Goal: Task Accomplishment & Management: Manage account settings

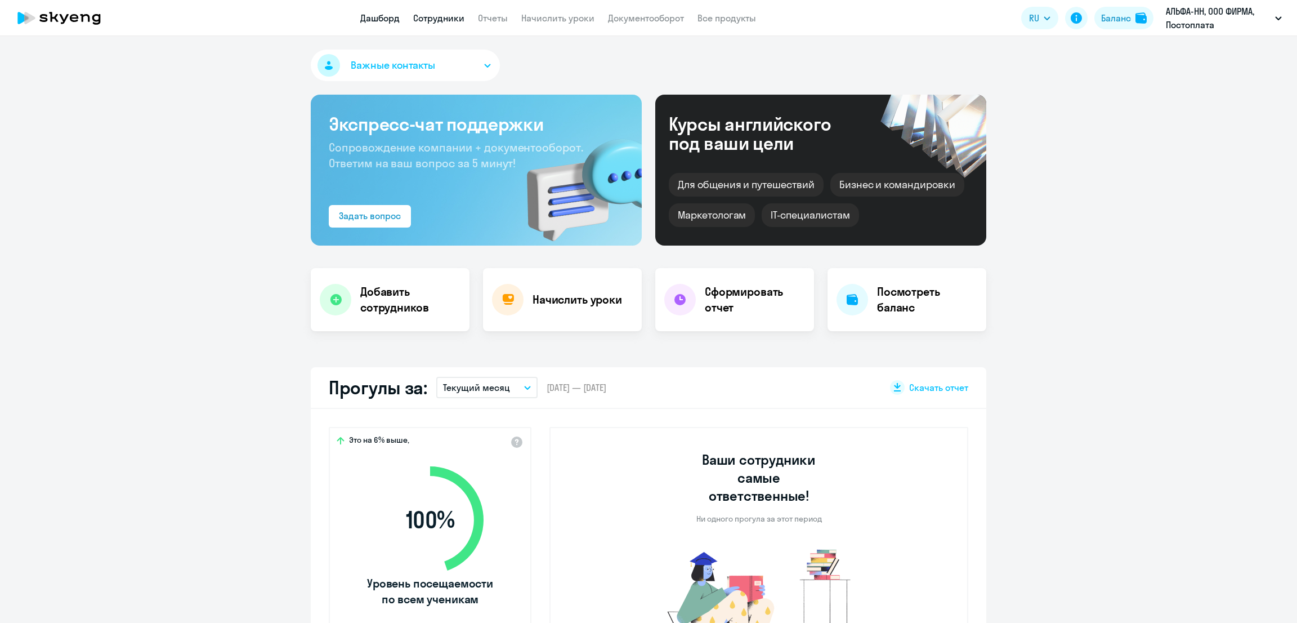
click at [444, 14] on link "Сотрудники" at bounding box center [438, 17] width 51 height 11
select select "30"
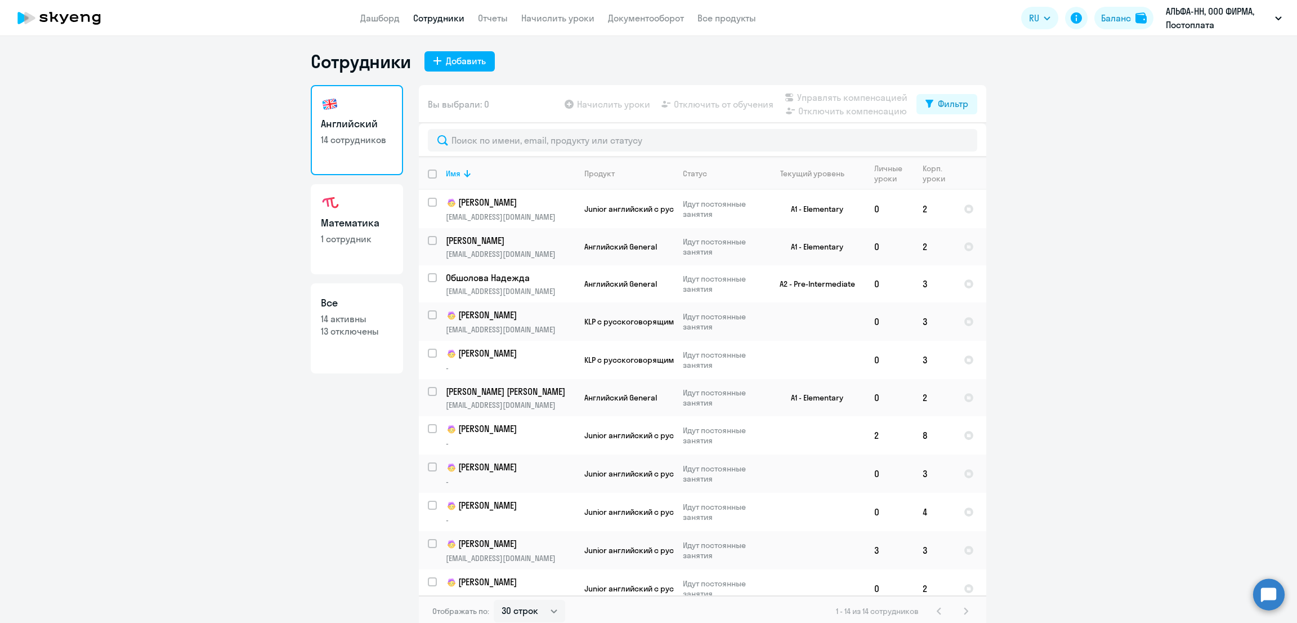
scroll to position [6, 0]
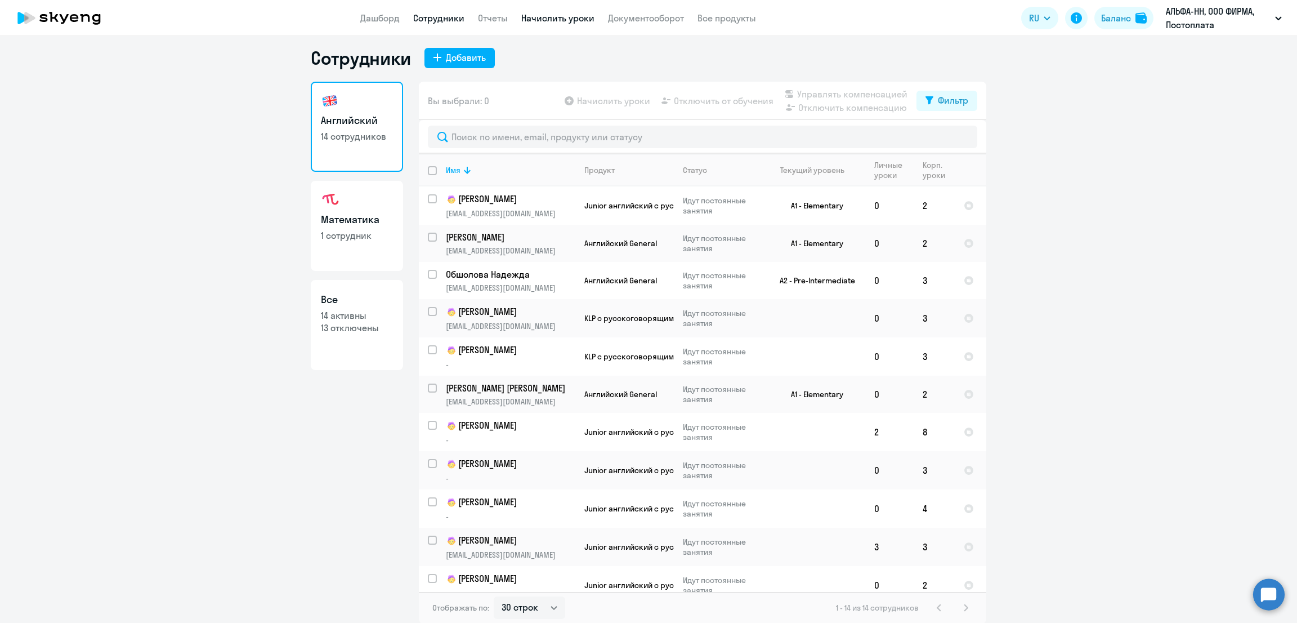
click at [577, 15] on link "Начислить уроки" at bounding box center [557, 17] width 73 height 11
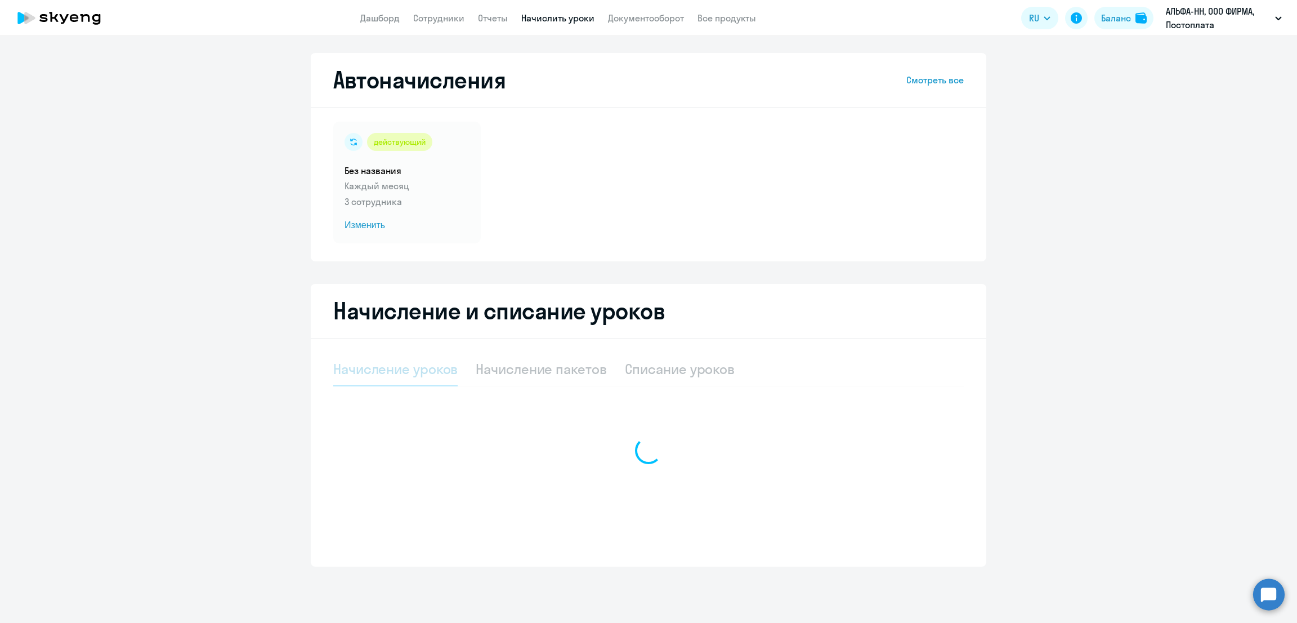
select select "10"
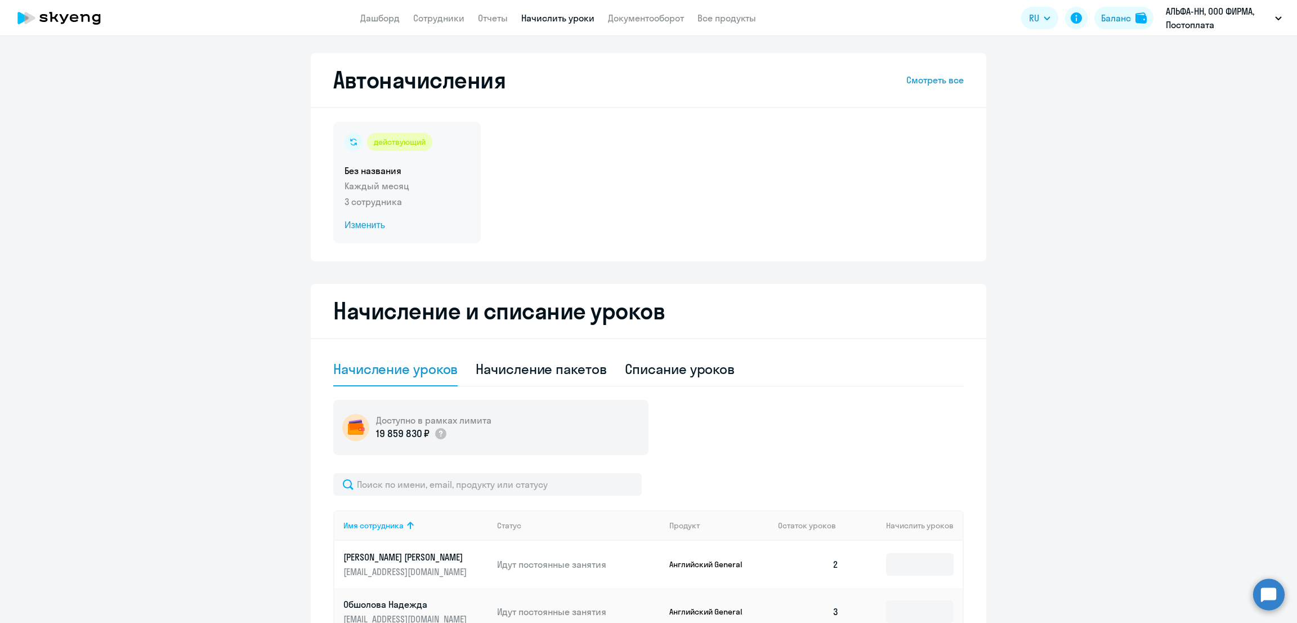
click at [438, 203] on p "3 сотрудника" at bounding box center [406, 202] width 125 height 14
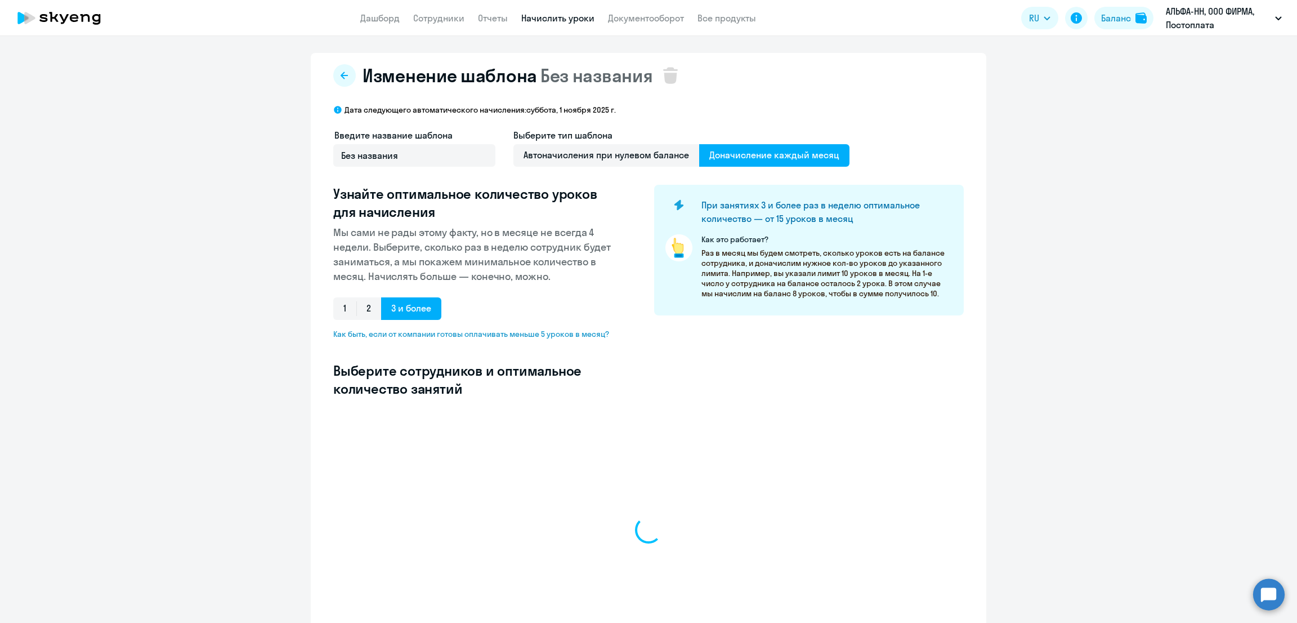
select select "10"
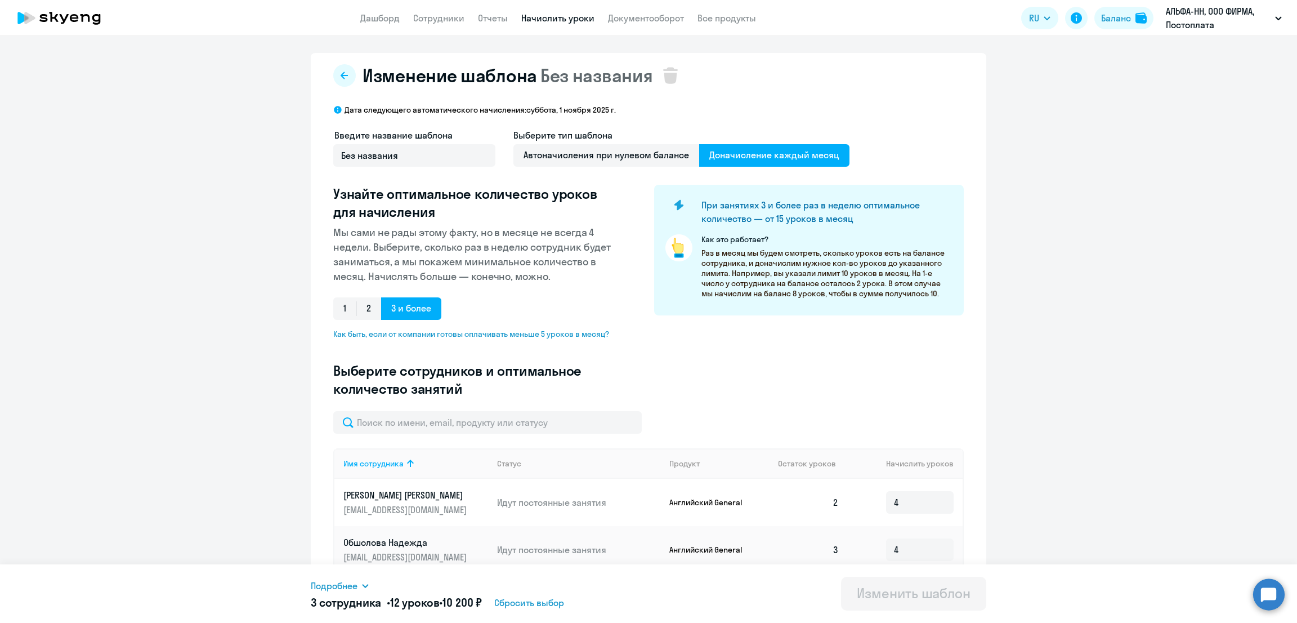
scroll to position [92, 0]
